Goal: Task Accomplishment & Management: Manage account settings

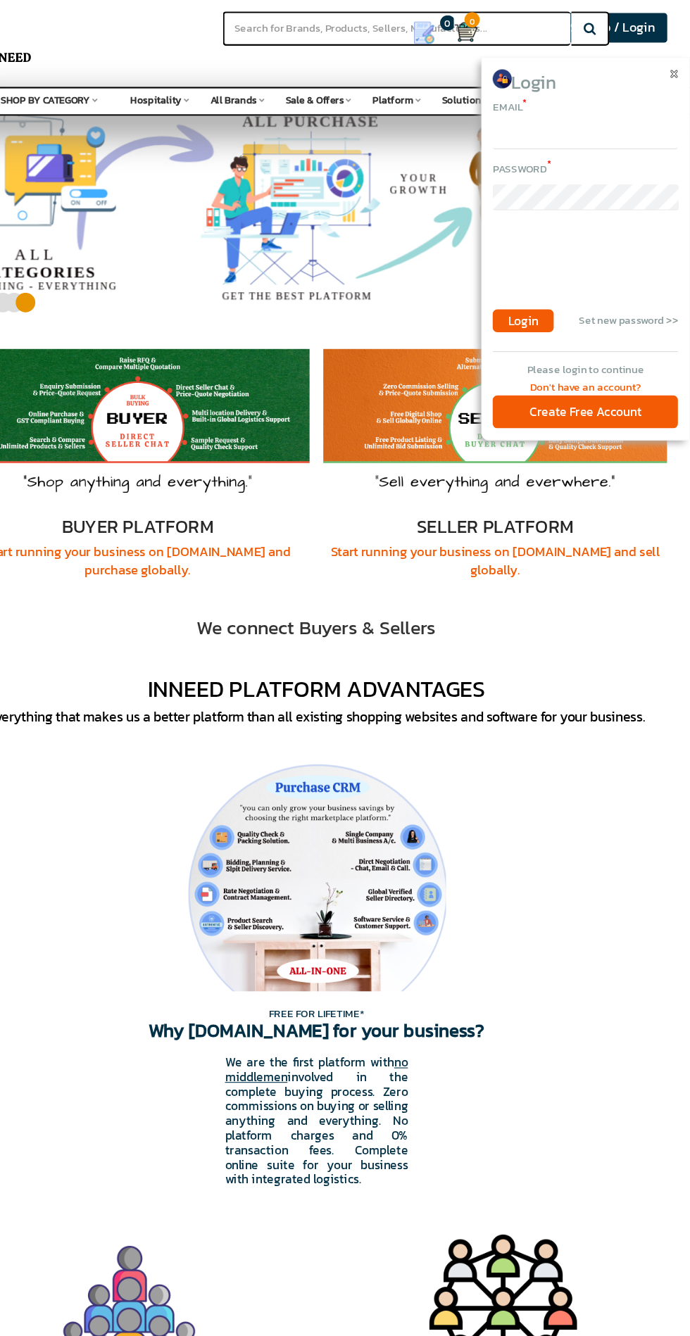
click at [613, 118] on input "email" at bounding box center [593, 126] width 171 height 24
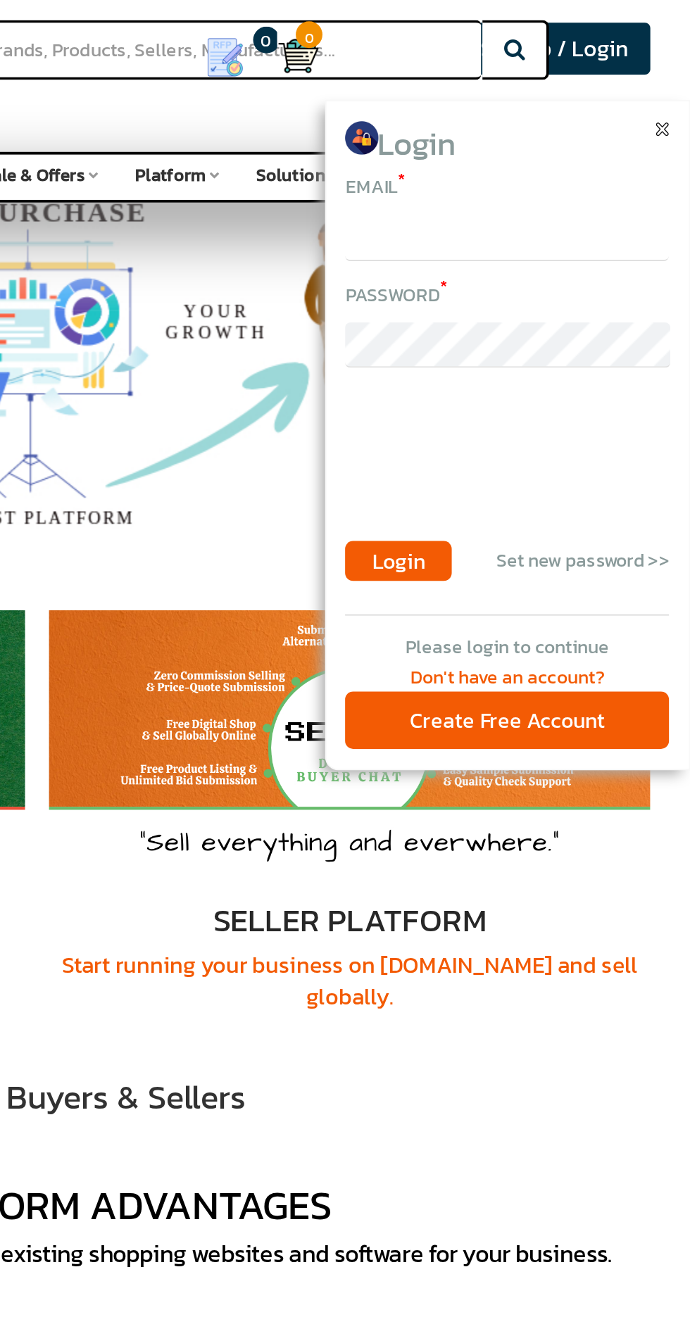
type input "mayank14604@gmail.com"
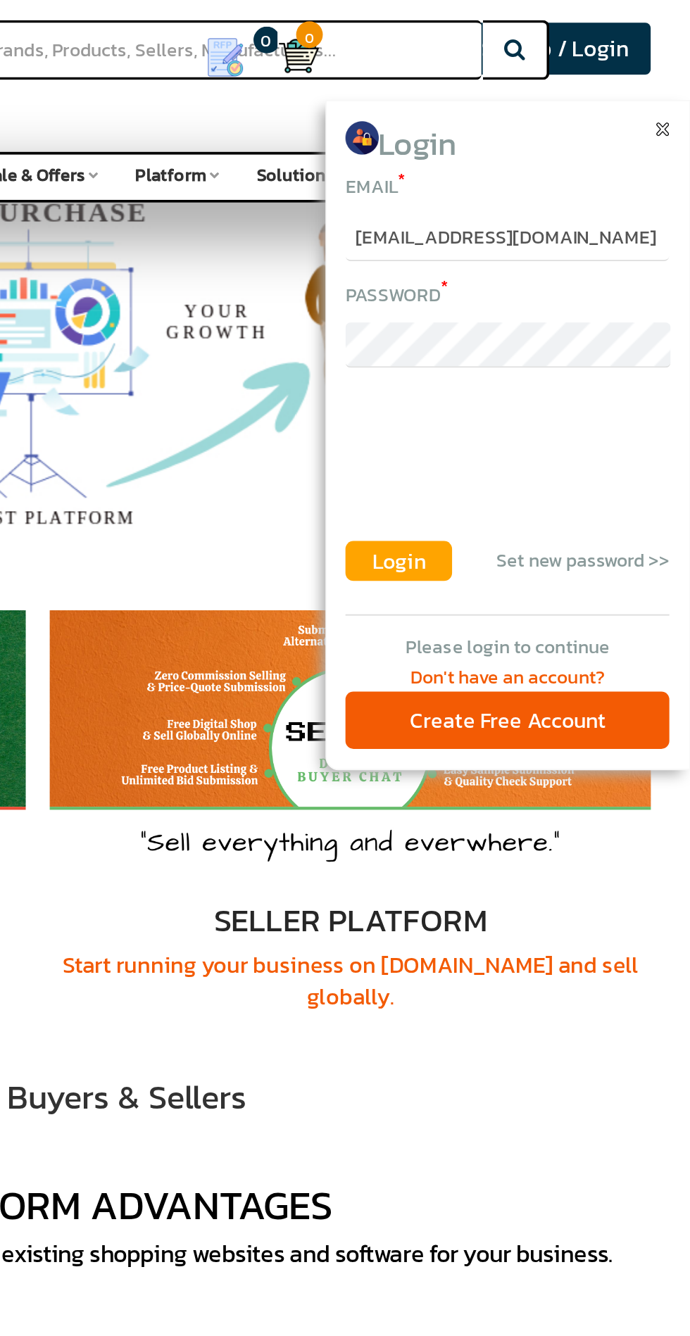
click at [552, 301] on button "Login" at bounding box center [536, 296] width 56 height 21
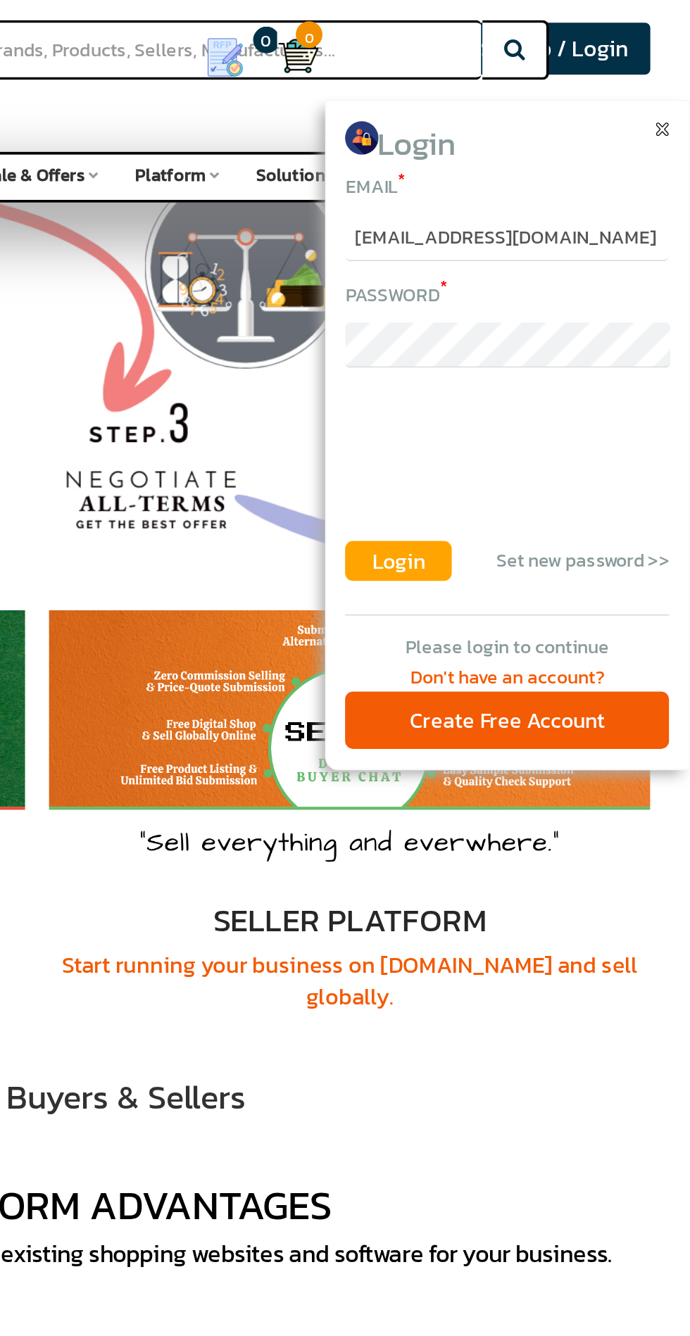
click at [544, 294] on span "Login" at bounding box center [536, 296] width 28 height 17
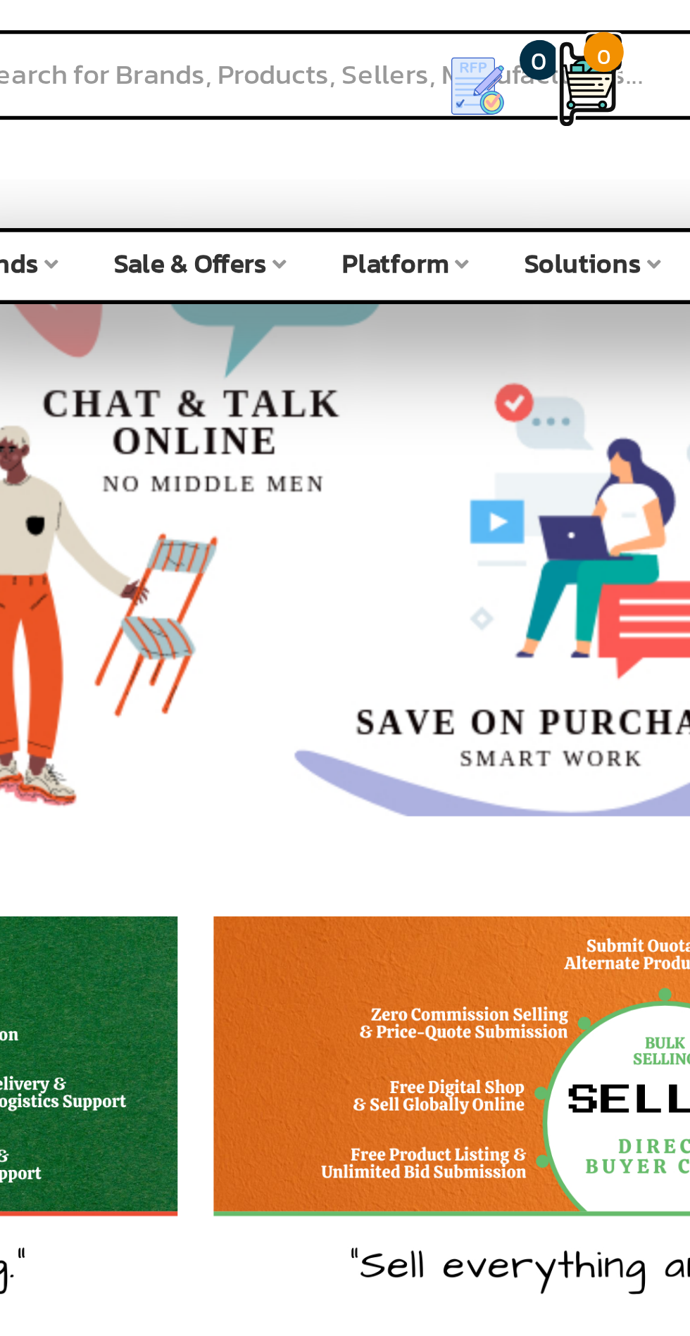
click at [490, 20] on span "0" at bounding box center [489, 18] width 14 height 14
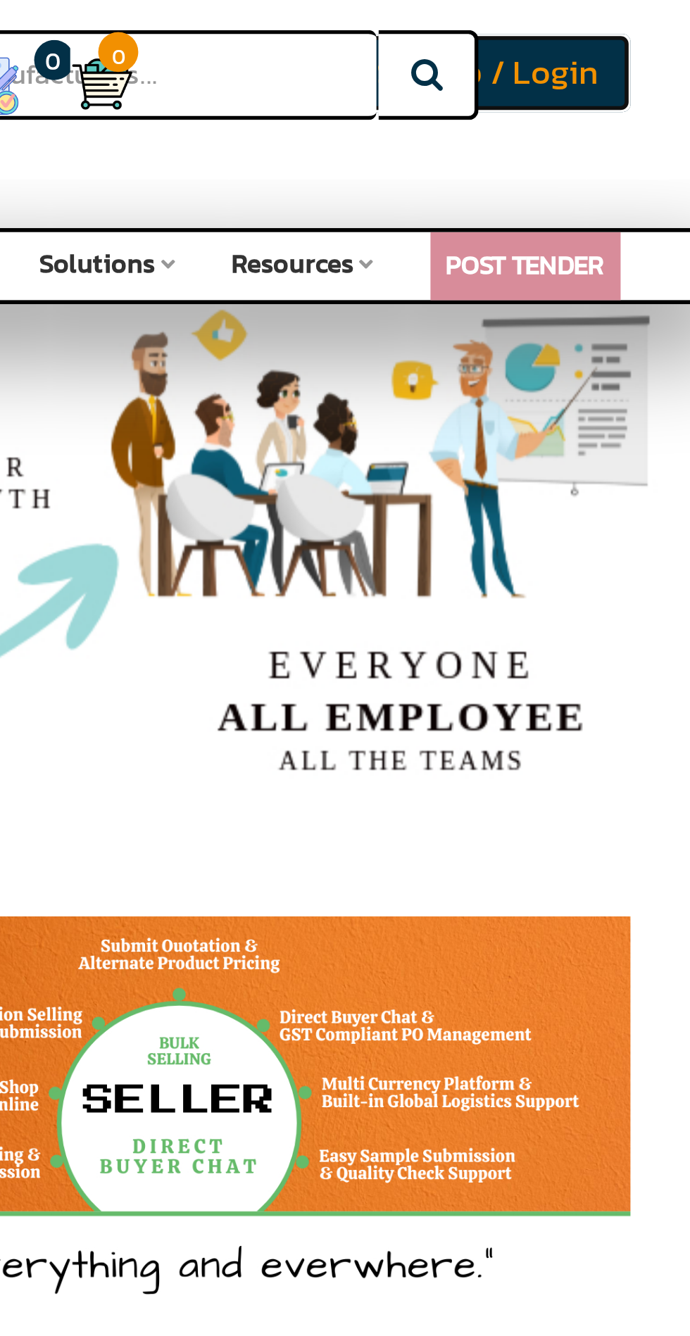
click at [652, 27] on span "Buyer Signup / Login" at bounding box center [602, 26] width 112 height 18
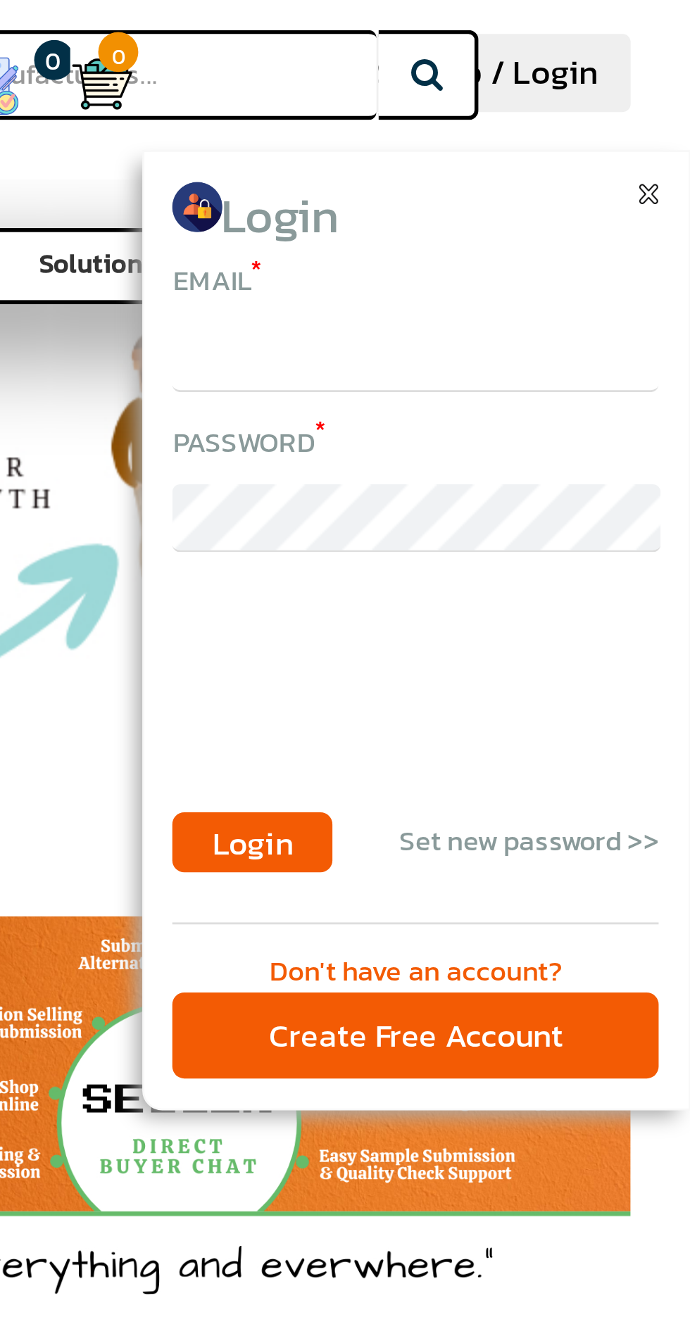
click at [607, 130] on input "email" at bounding box center [593, 126] width 171 height 24
type input "[EMAIL_ADDRESS][DOMAIN_NAME]"
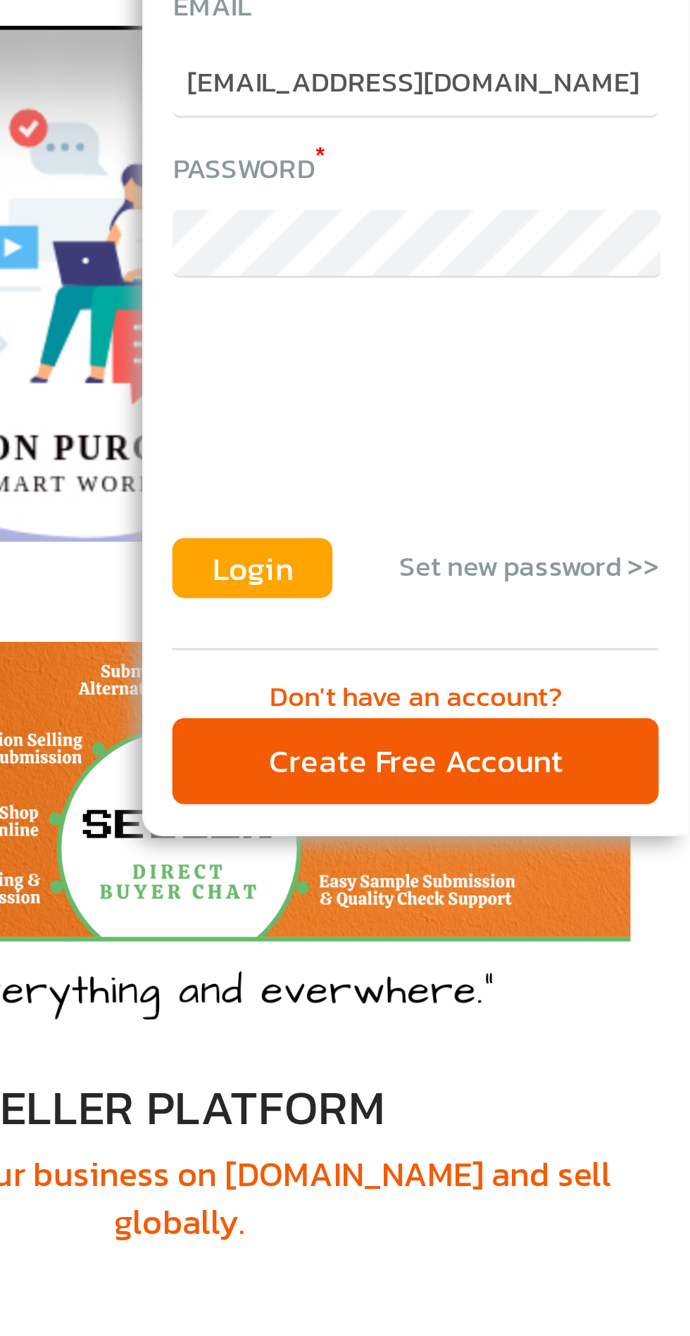
click at [532, 294] on span "Login" at bounding box center [536, 296] width 28 height 17
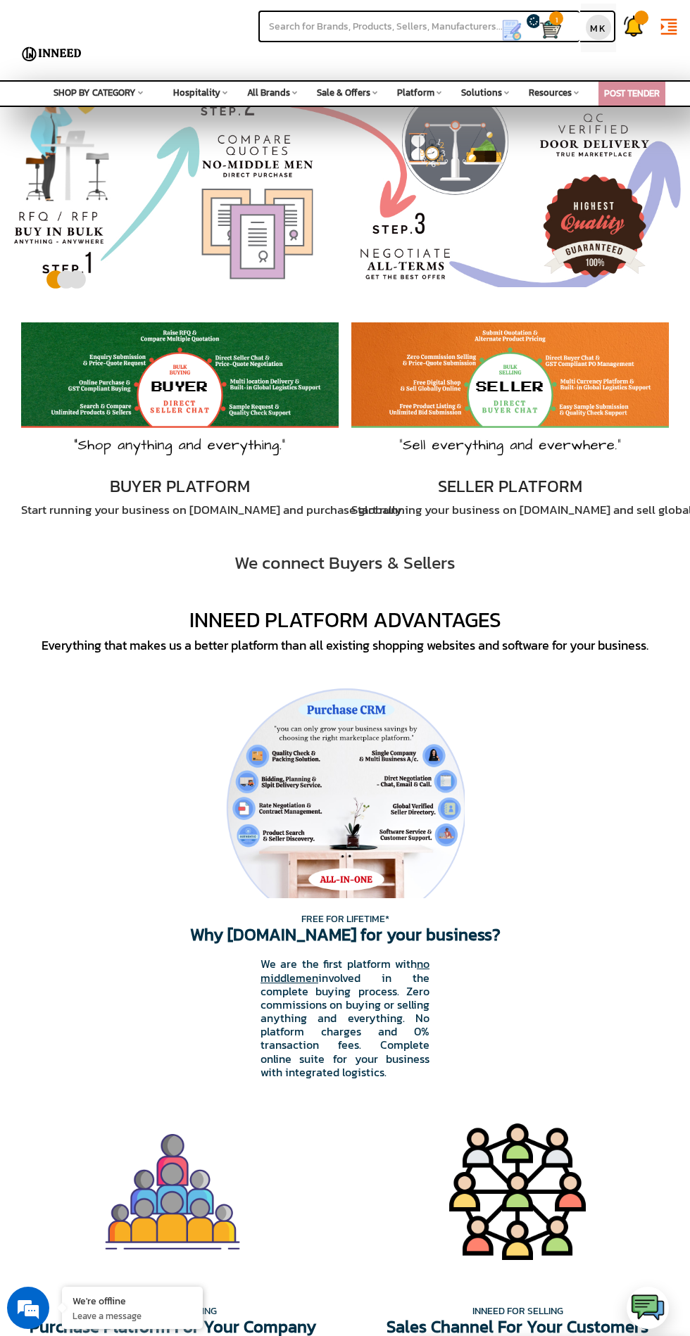
click at [594, 26] on div "MK" at bounding box center [598, 27] width 25 height 25
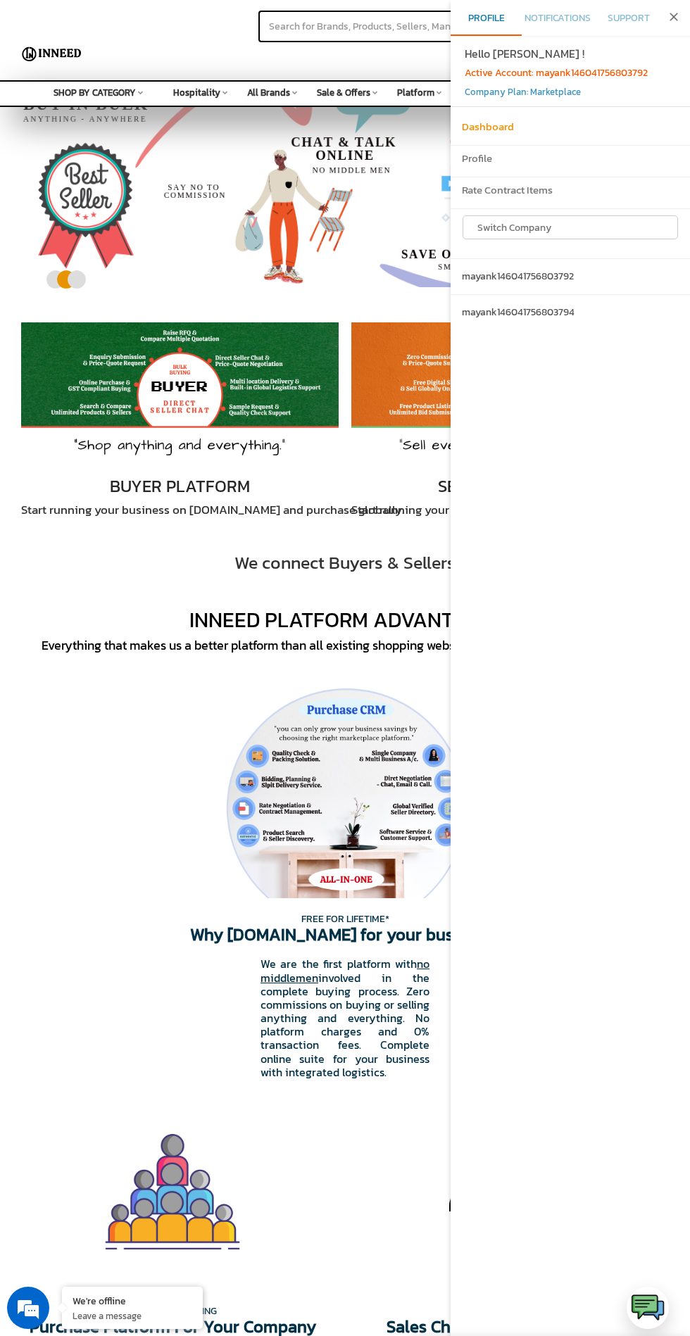
click at [471, 127] on h6 "Dashboard" at bounding box center [570, 127] width 217 height 12
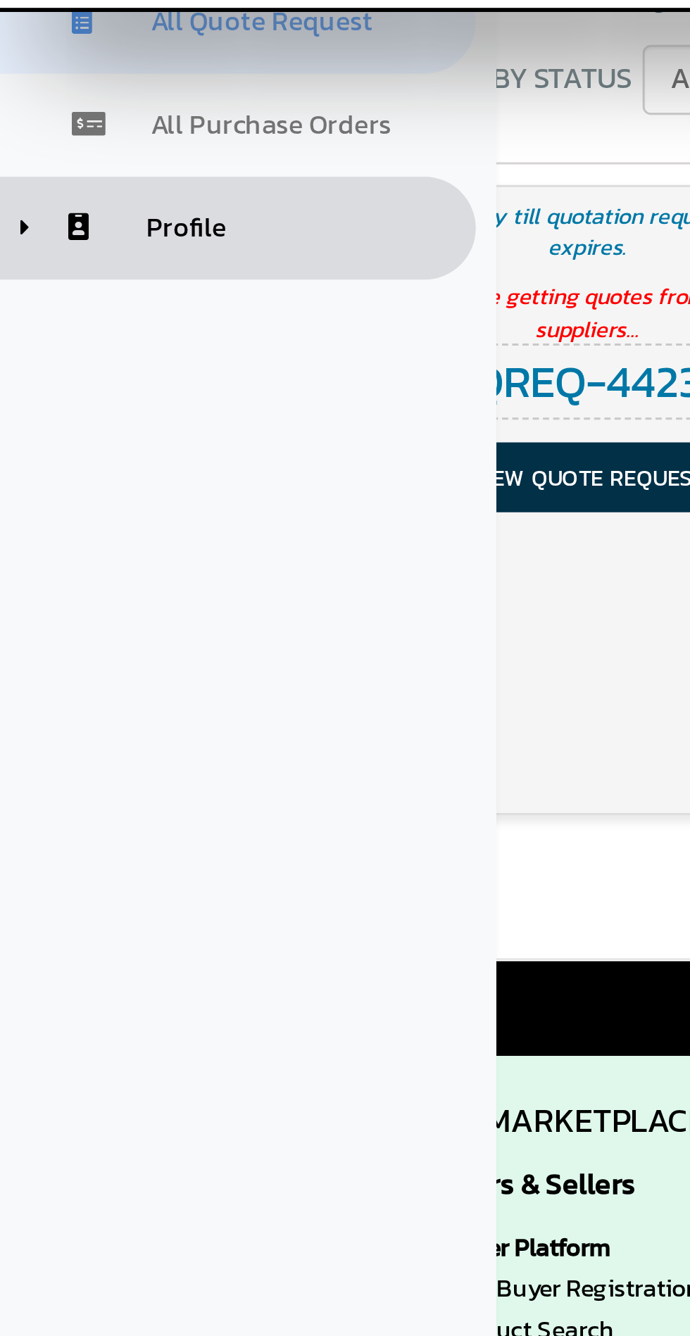
click at [56, 175] on span "Profile" at bounding box center [63, 180] width 27 height 13
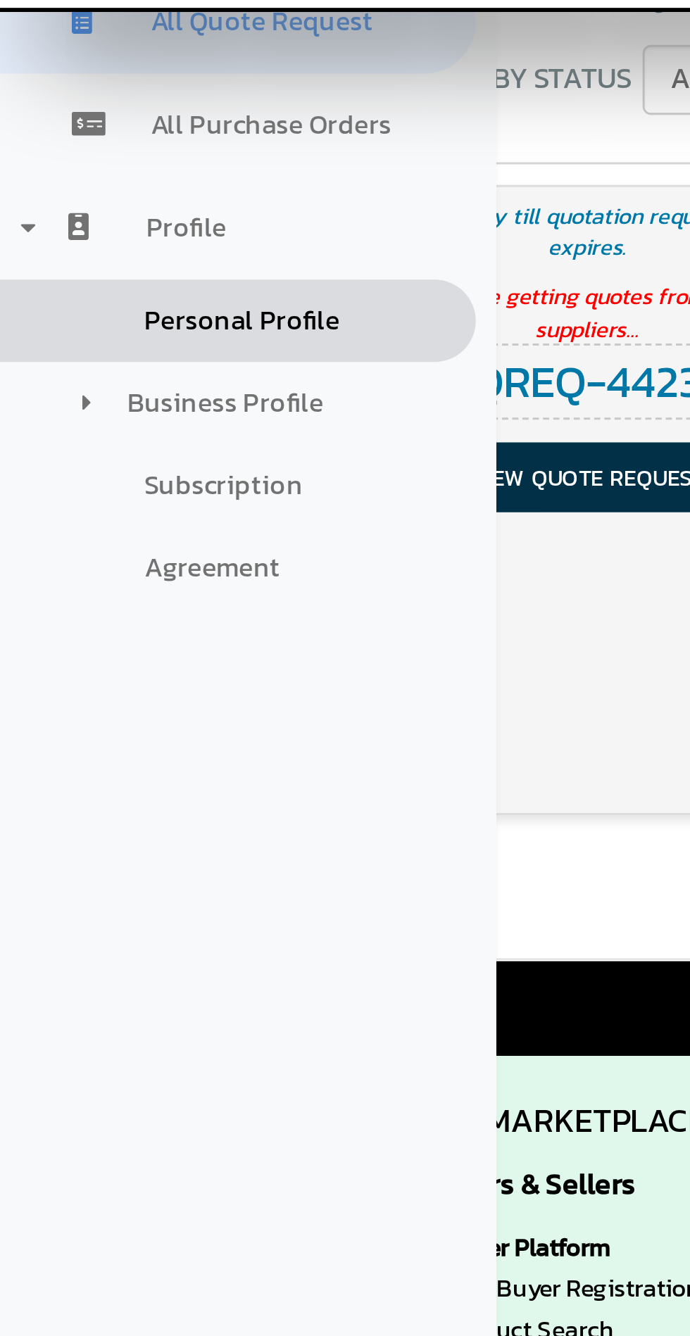
click at [63, 218] on span "Personal Profile" at bounding box center [82, 212] width 67 height 13
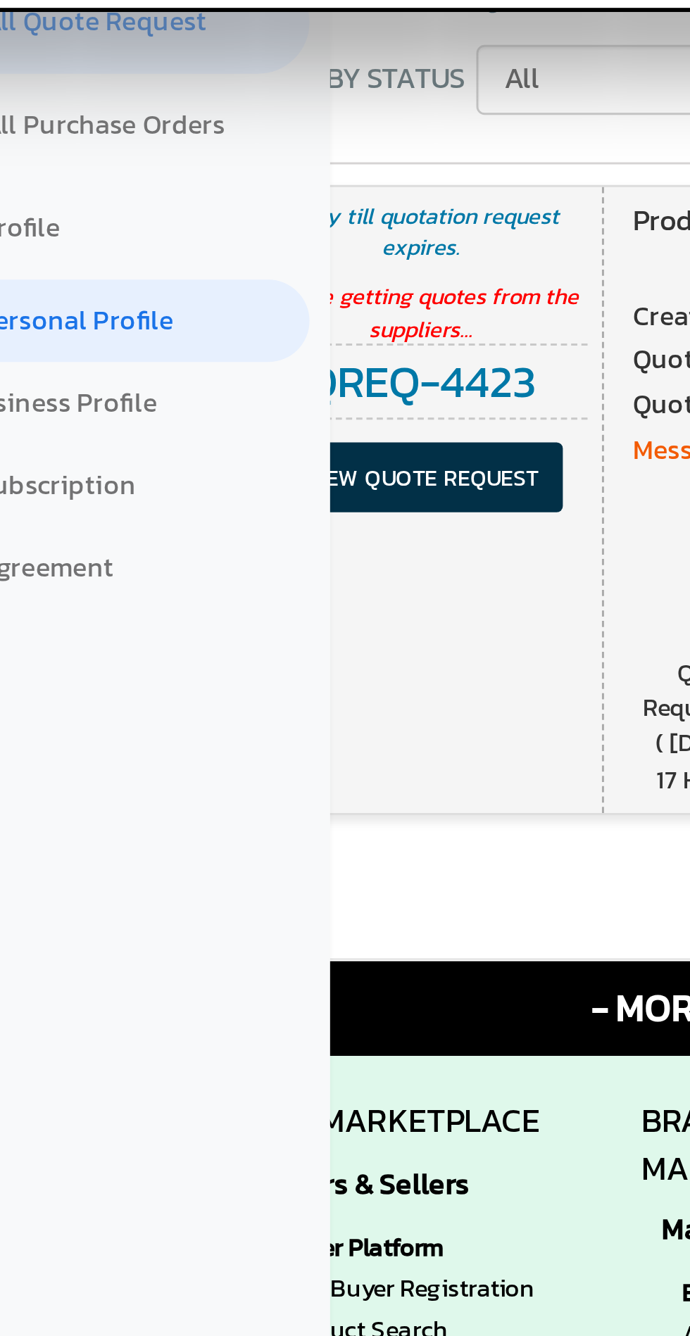
click at [244, 361] on div "3 day till quotation request expires. We are getting quotes from the suppliers.…" at bounding box center [386, 273] width 497 height 215
